Goal: Task Accomplishment & Management: Complete application form

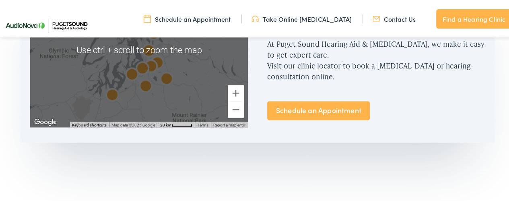
scroll to position [563, 0]
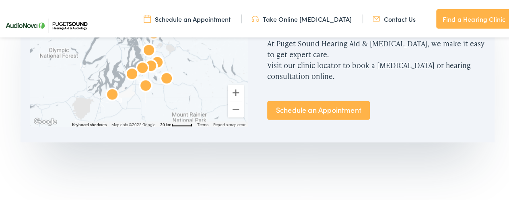
click at [461, 18] on link "Find a Hearing Clinic" at bounding box center [474, 17] width 76 height 19
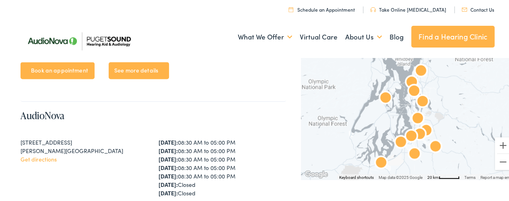
scroll to position [603, 0]
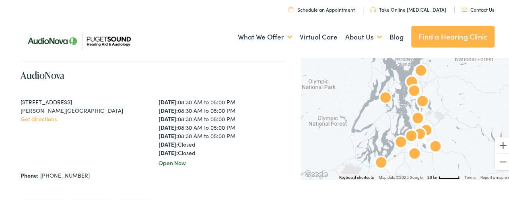
click at [479, 8] on link "Contact Us" at bounding box center [477, 8] width 33 height 7
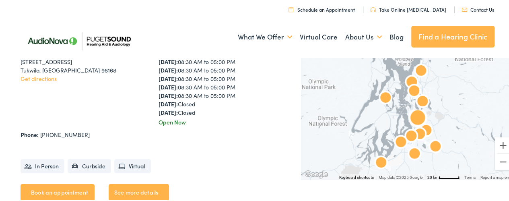
scroll to position [2613, 0]
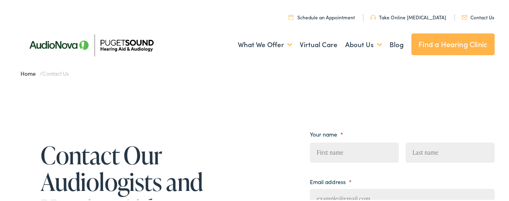
click at [326, 154] on input "First" at bounding box center [354, 151] width 89 height 20
type input "Kim"
click at [415, 154] on input "Last" at bounding box center [449, 151] width 89 height 20
type input "Hildebrand"
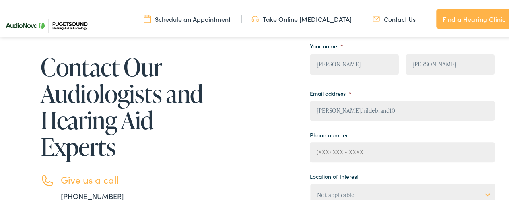
scroll to position [88, 0]
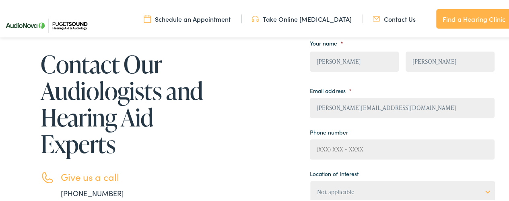
type input "kim.hildebrand10@costco.com"
type input "(206) 550-4992"
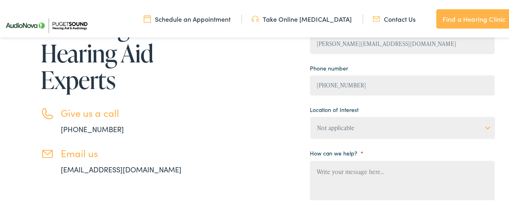
scroll to position [168, 0]
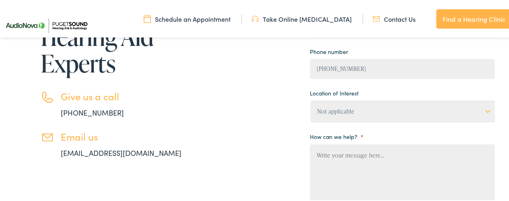
click at [480, 110] on select "Not applicable Audiology & Hearing Clinic, Paris Blount Hearing & Speech, Maryv…" at bounding box center [402, 110] width 185 height 22
click at [227, 104] on div "Contact Our Audiologists and Hearing Aid Experts Give us a call 888-480-2052 Em…" at bounding box center [258, 123] width 474 height 349
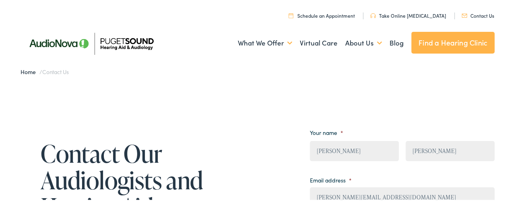
scroll to position [0, 0]
